Goal: Use online tool/utility: Use online tool/utility

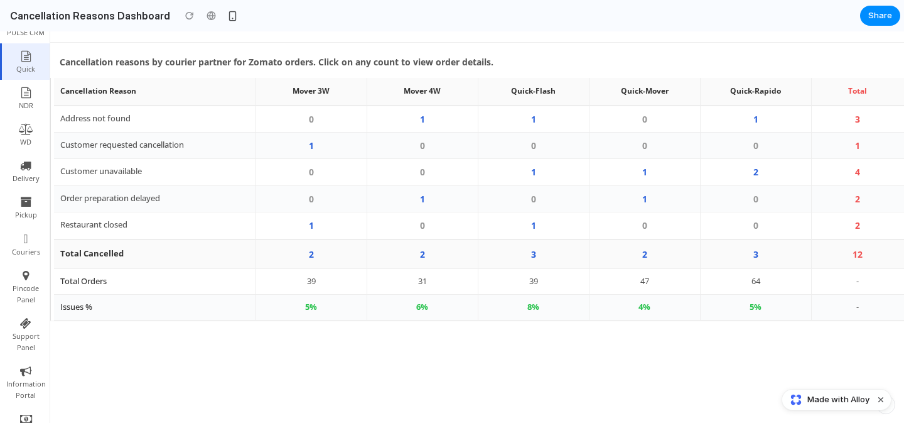
scroll to position [142, 0]
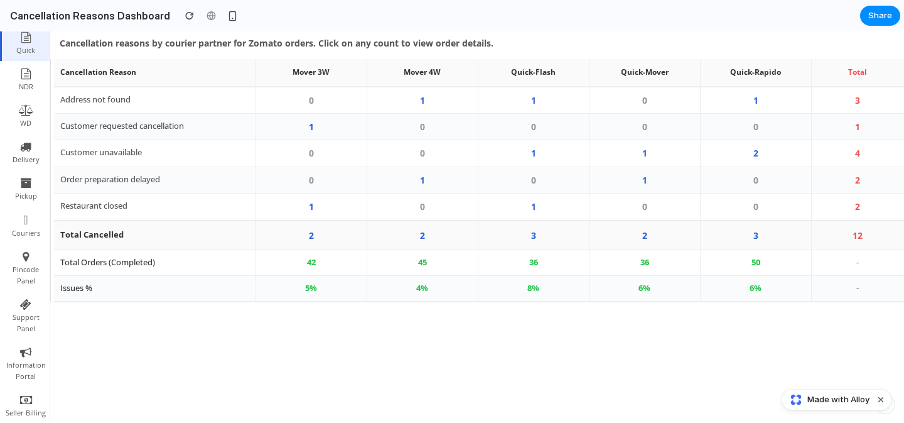
scroll to position [157, 0]
click at [316, 266] on td "42" at bounding box center [311, 262] width 111 height 26
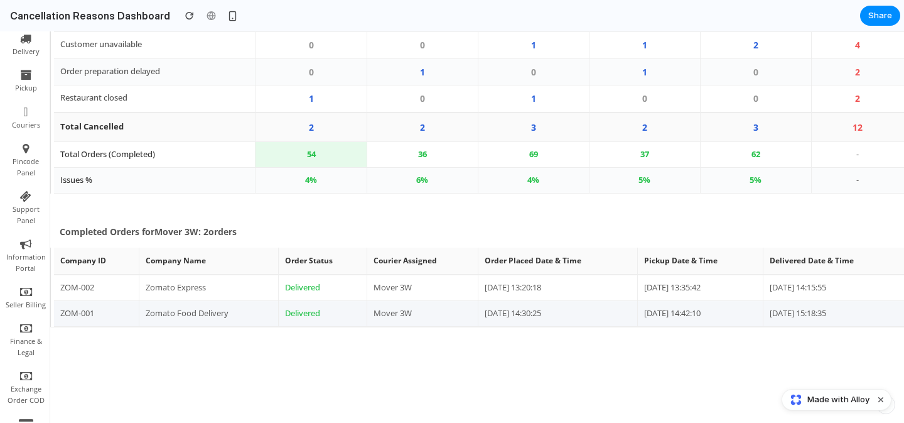
scroll to position [242, 0]
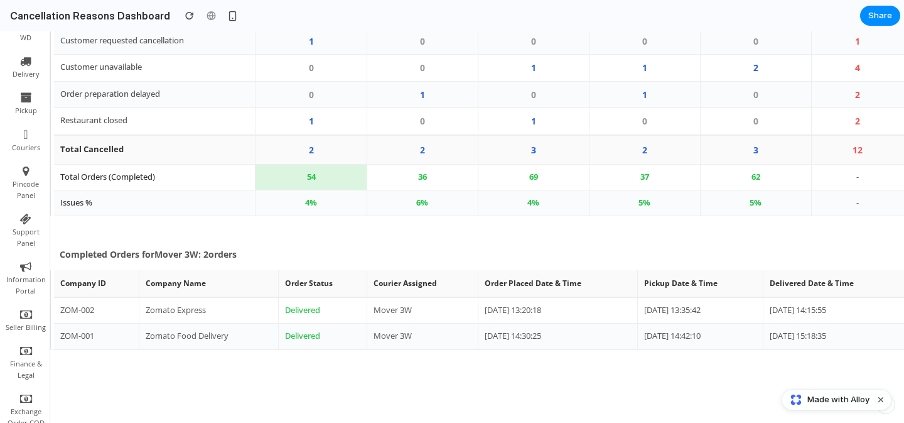
click at [320, 176] on td "54" at bounding box center [311, 177] width 111 height 26
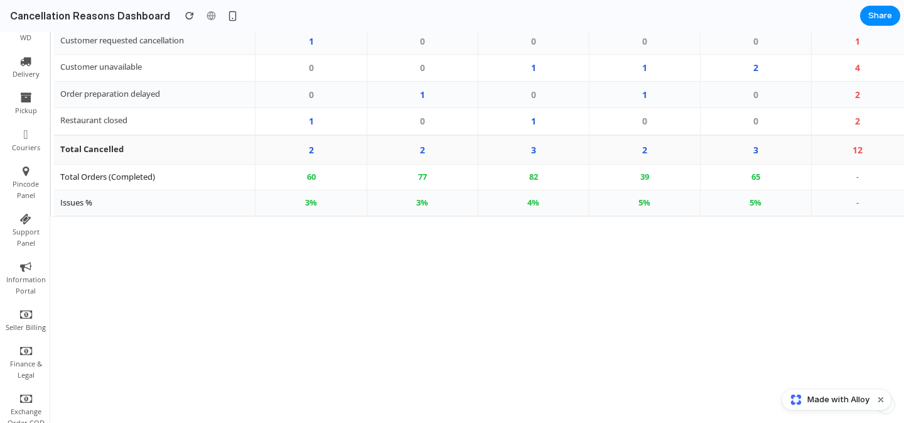
click at [320, 209] on td "3 %" at bounding box center [311, 203] width 111 height 26
click at [428, 178] on td "77" at bounding box center [422, 177] width 111 height 26
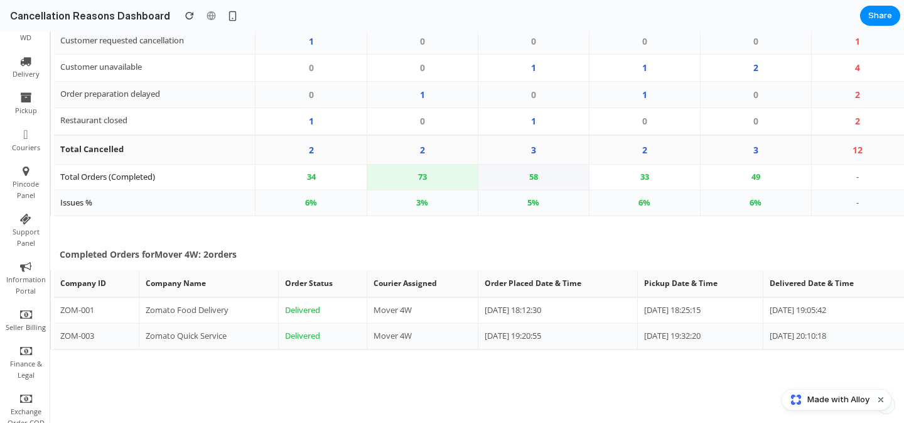
click at [512, 173] on td "58" at bounding box center [533, 177] width 111 height 26
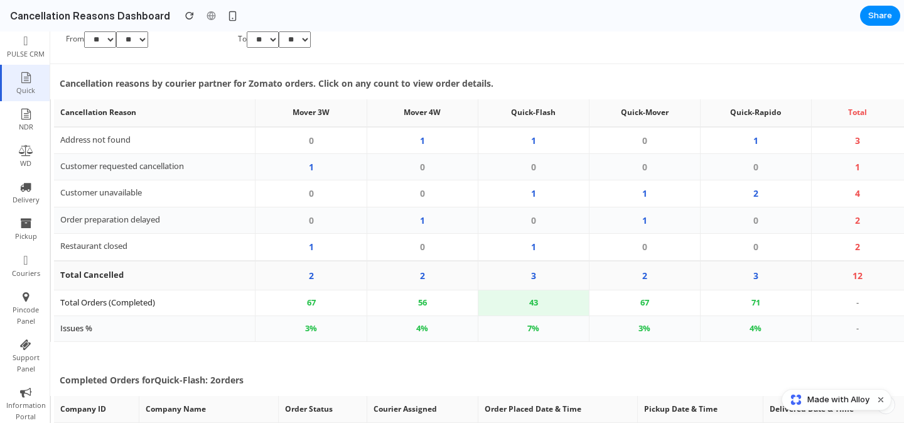
scroll to position [0, 0]
